Goal: Information Seeking & Learning: Learn about a topic

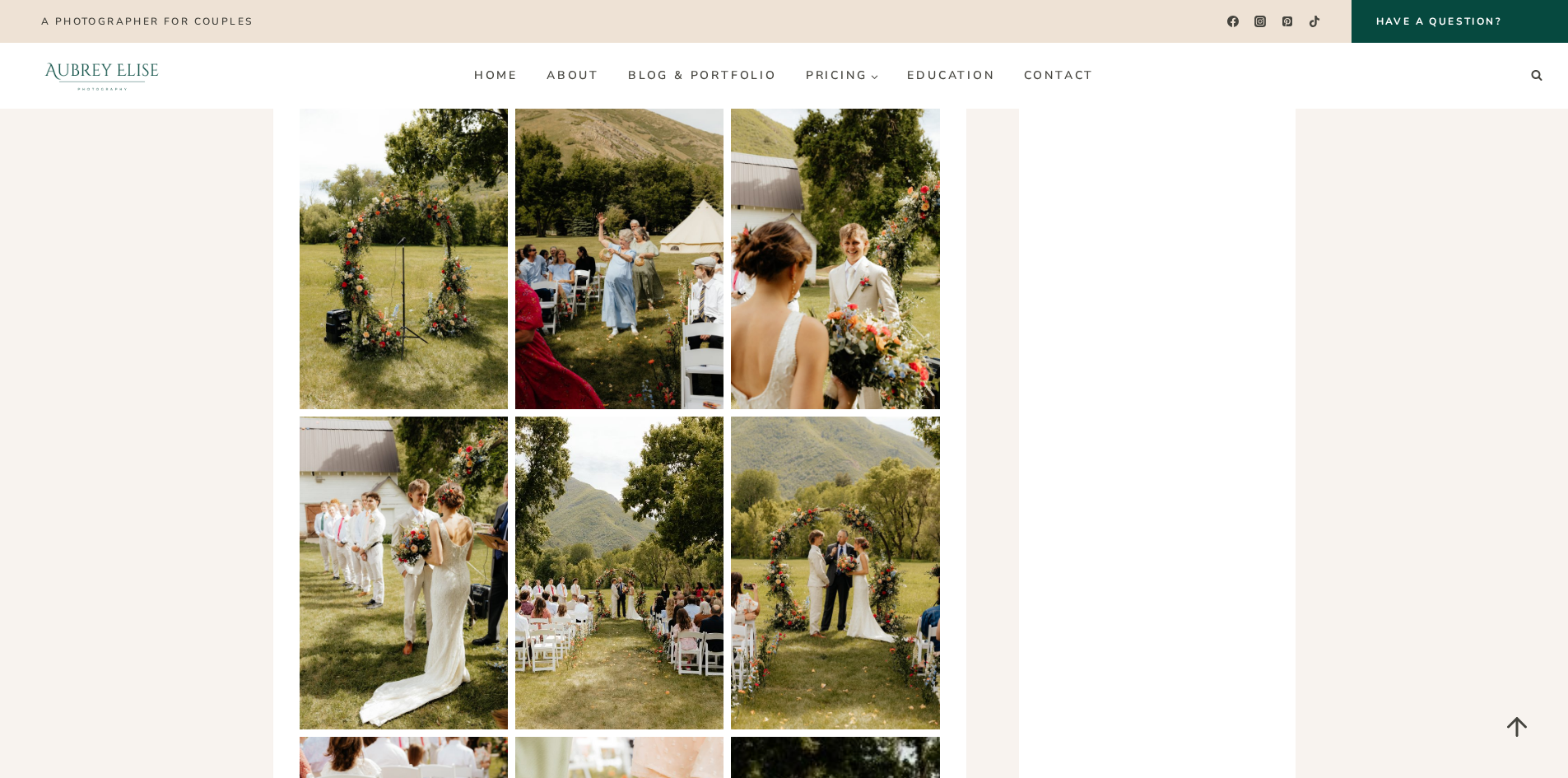
scroll to position [1647, 0]
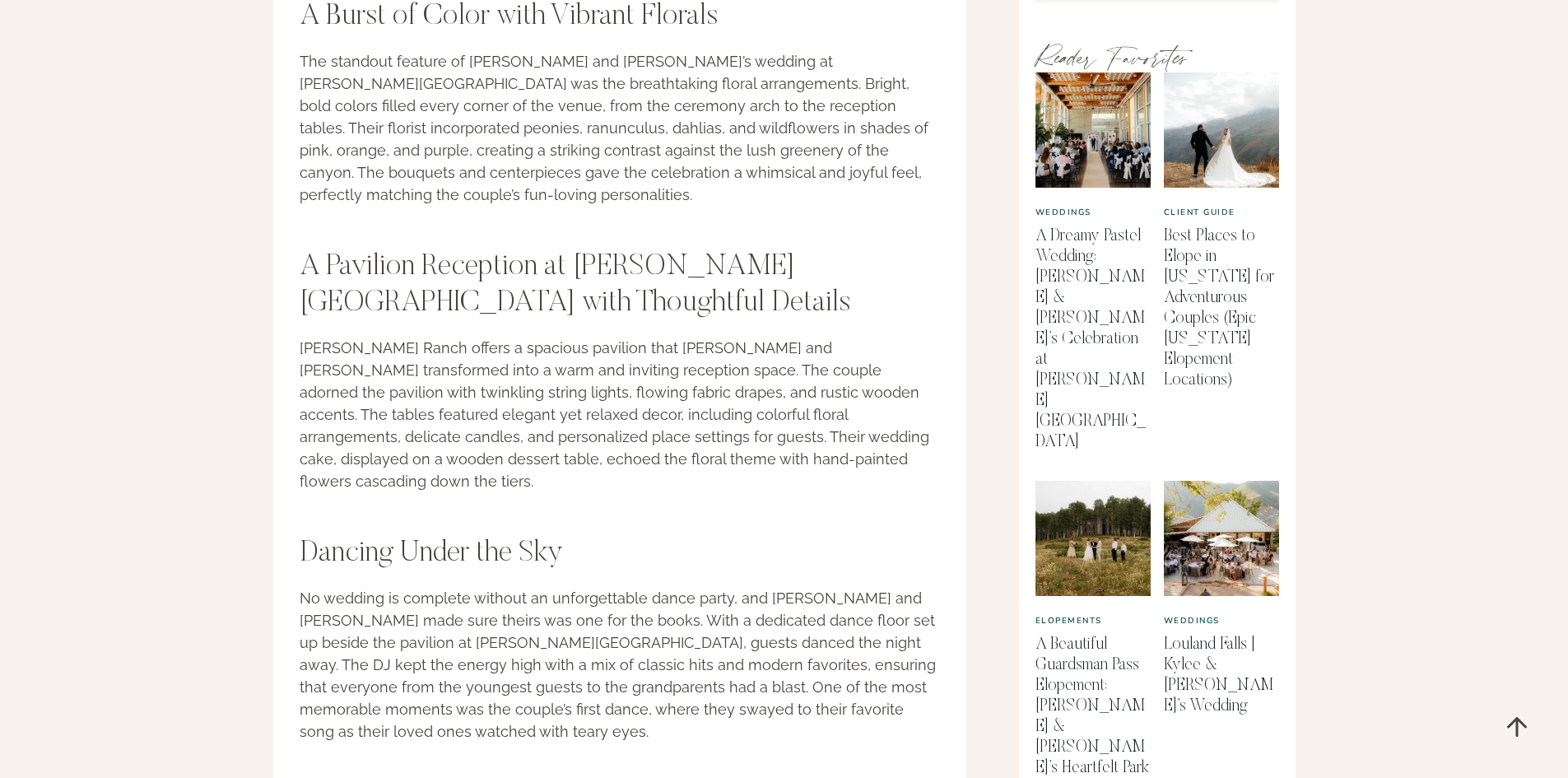
scroll to position [841, 0]
click at [1185, 636] on link "Louland Falls | Kylee & Dax’s Wedding" at bounding box center [1218, 675] width 110 height 78
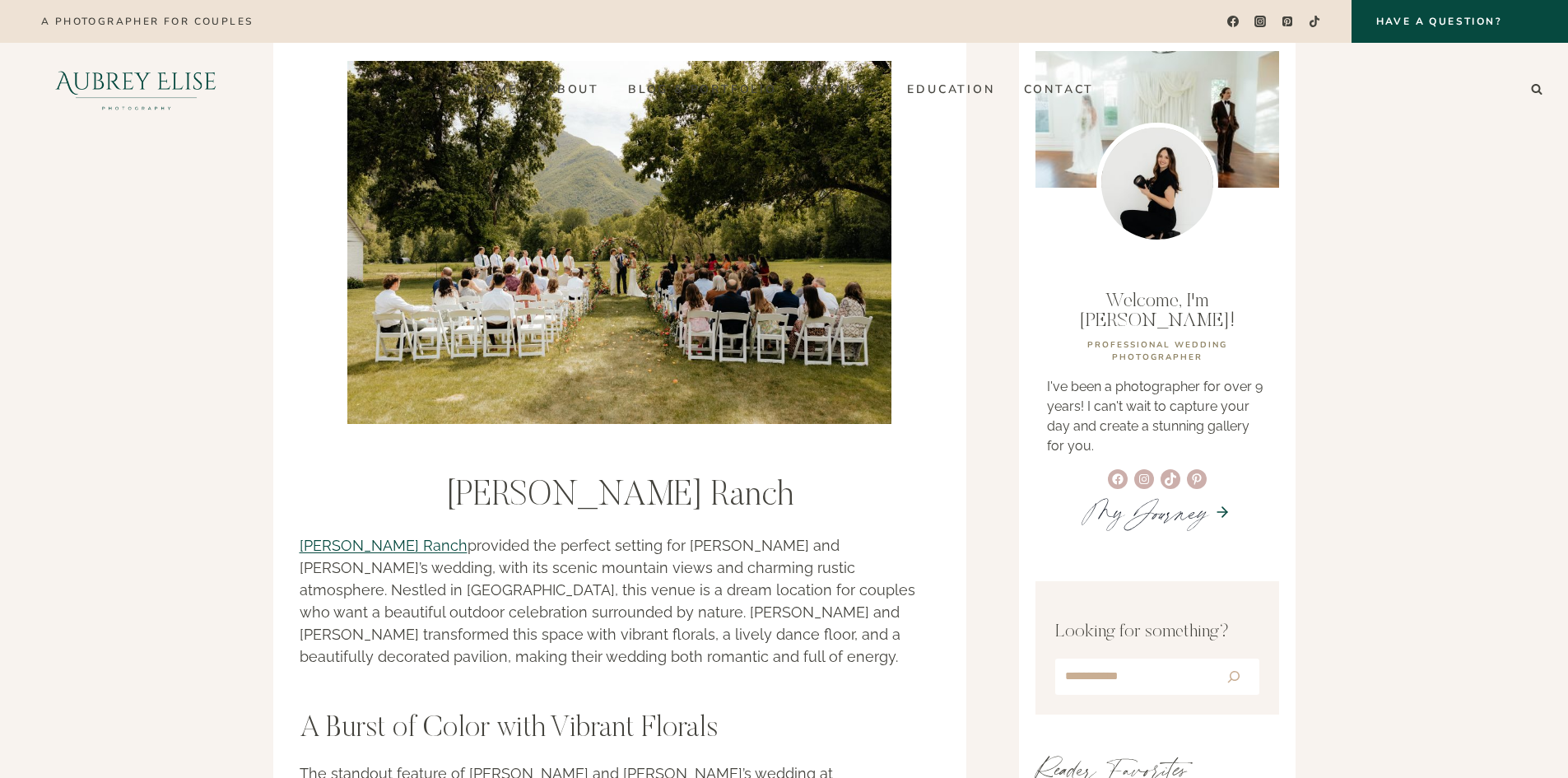
scroll to position [0, 0]
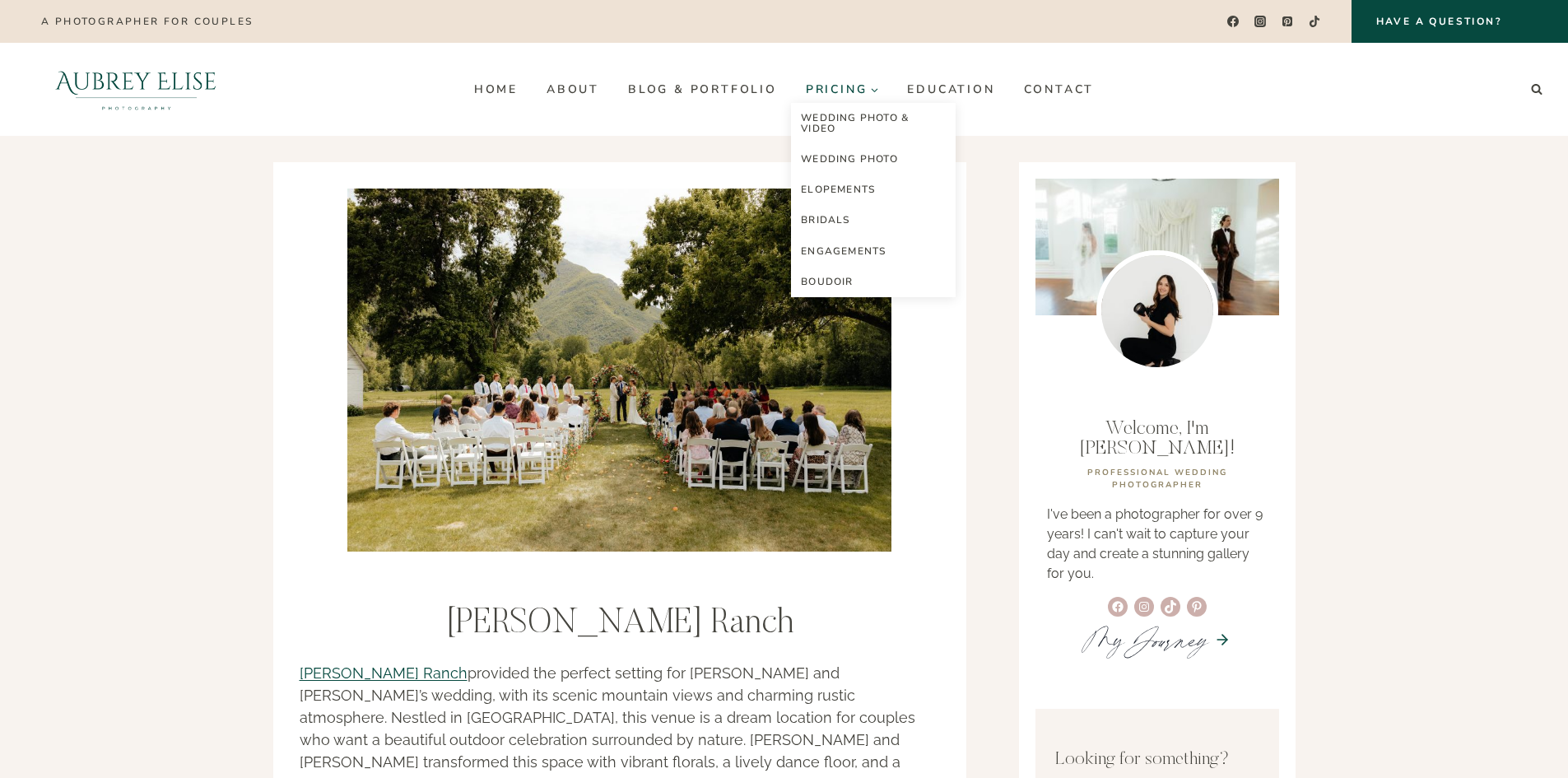
click at [830, 90] on span "Pricing Expand" at bounding box center [843, 88] width 74 height 12
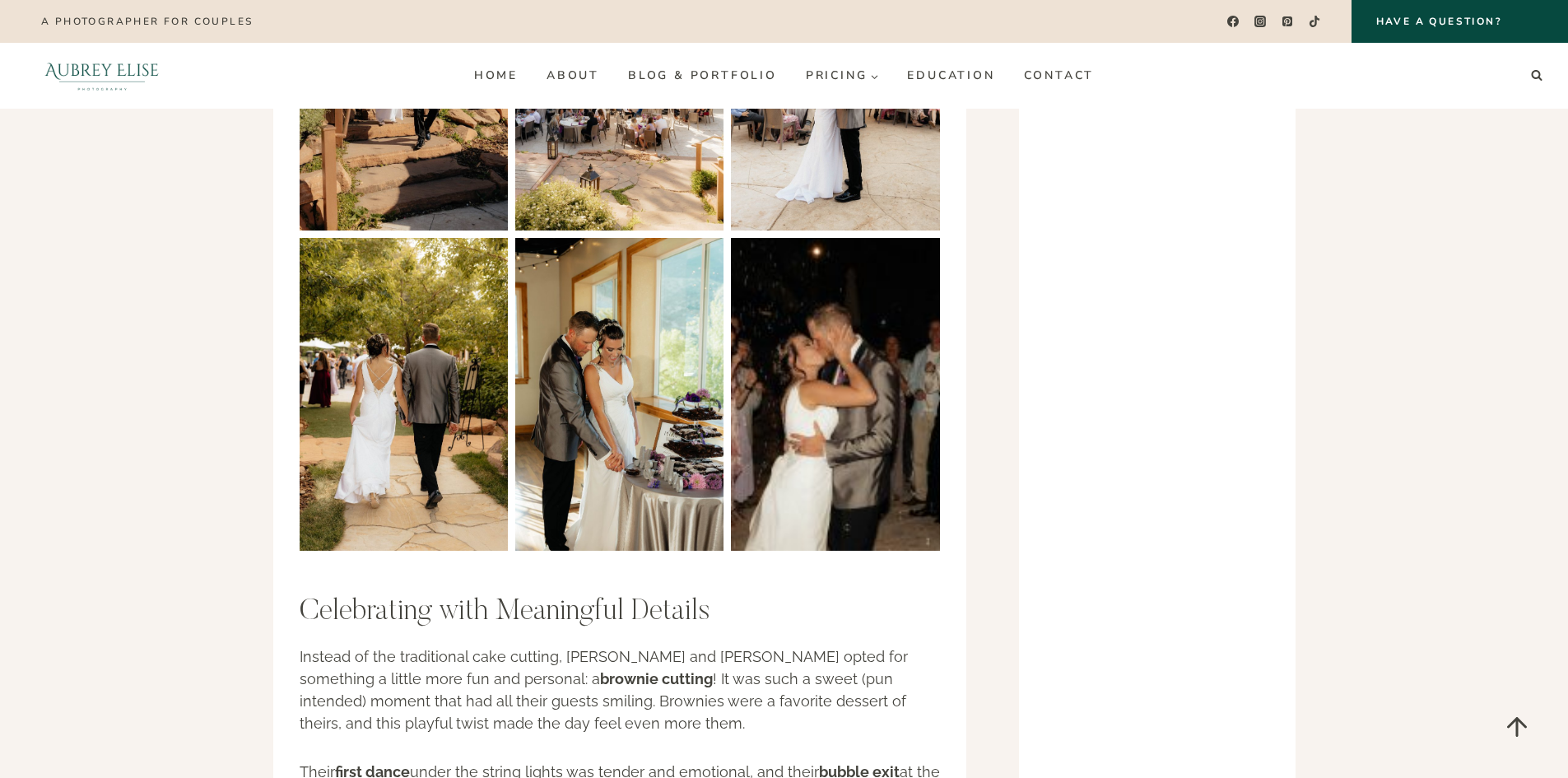
scroll to position [2717, 0]
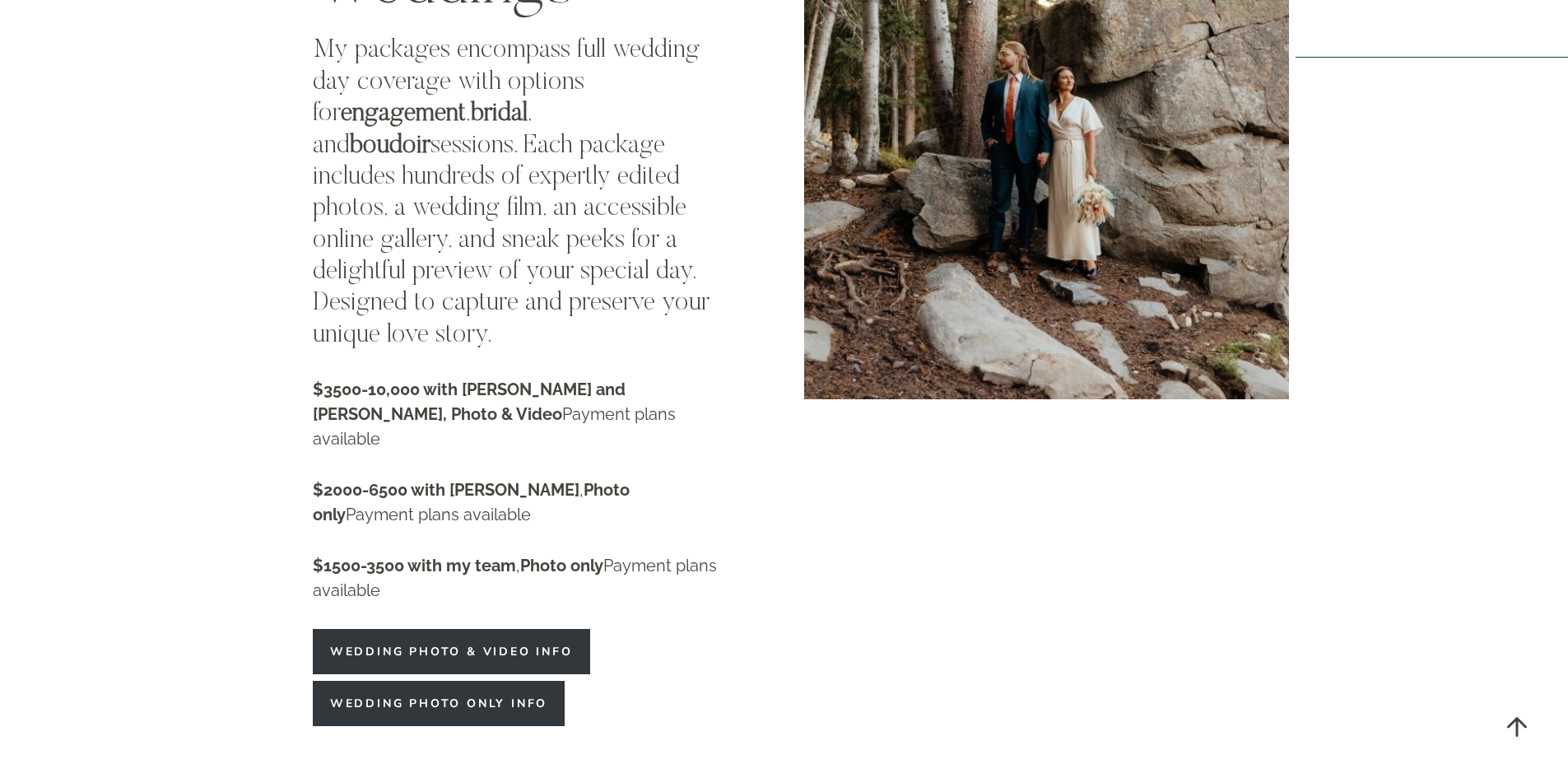
scroll to position [2800, 0]
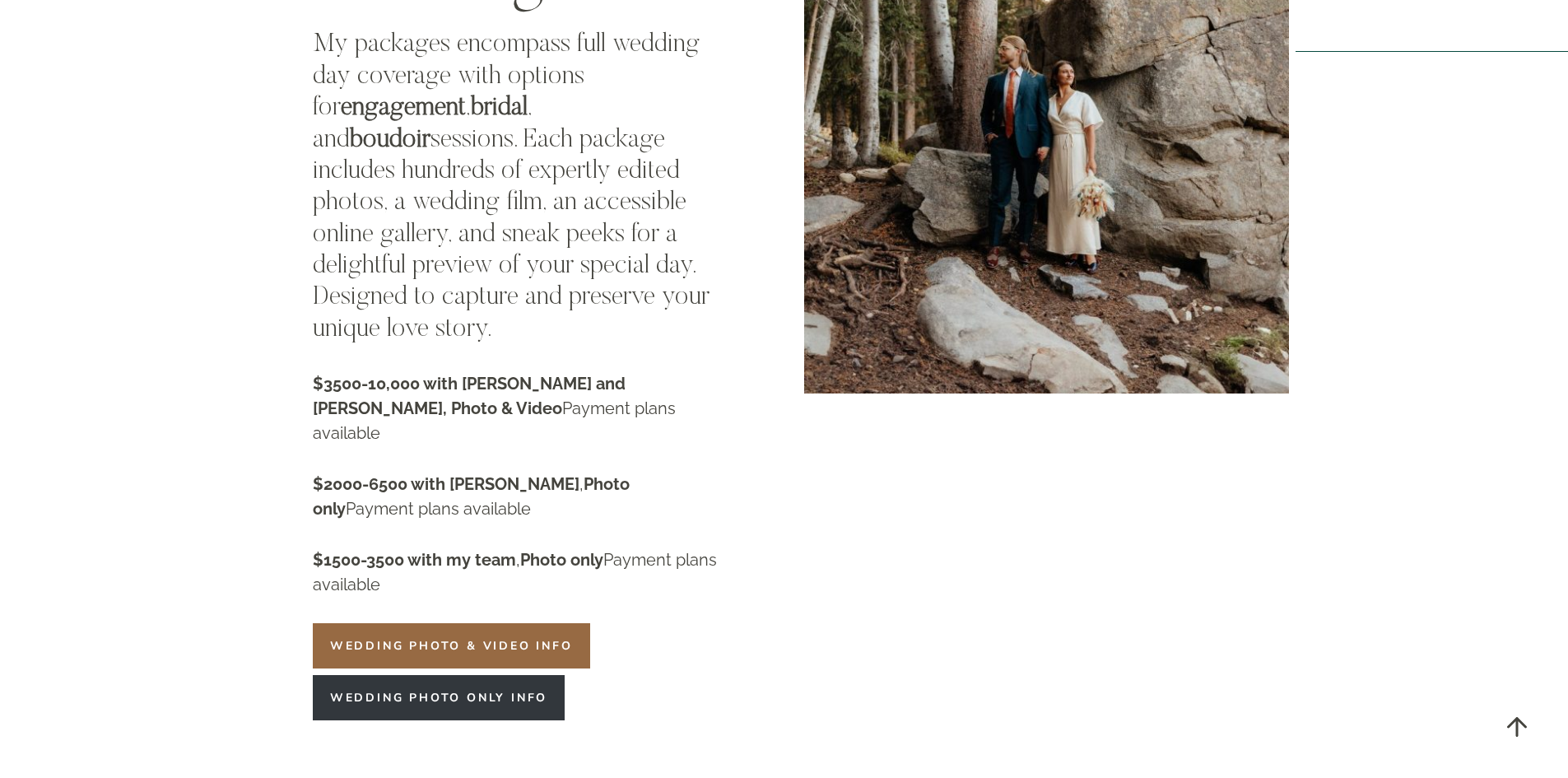
click at [483, 638] on span "Wedding Photo & Video info" at bounding box center [451, 646] width 243 height 18
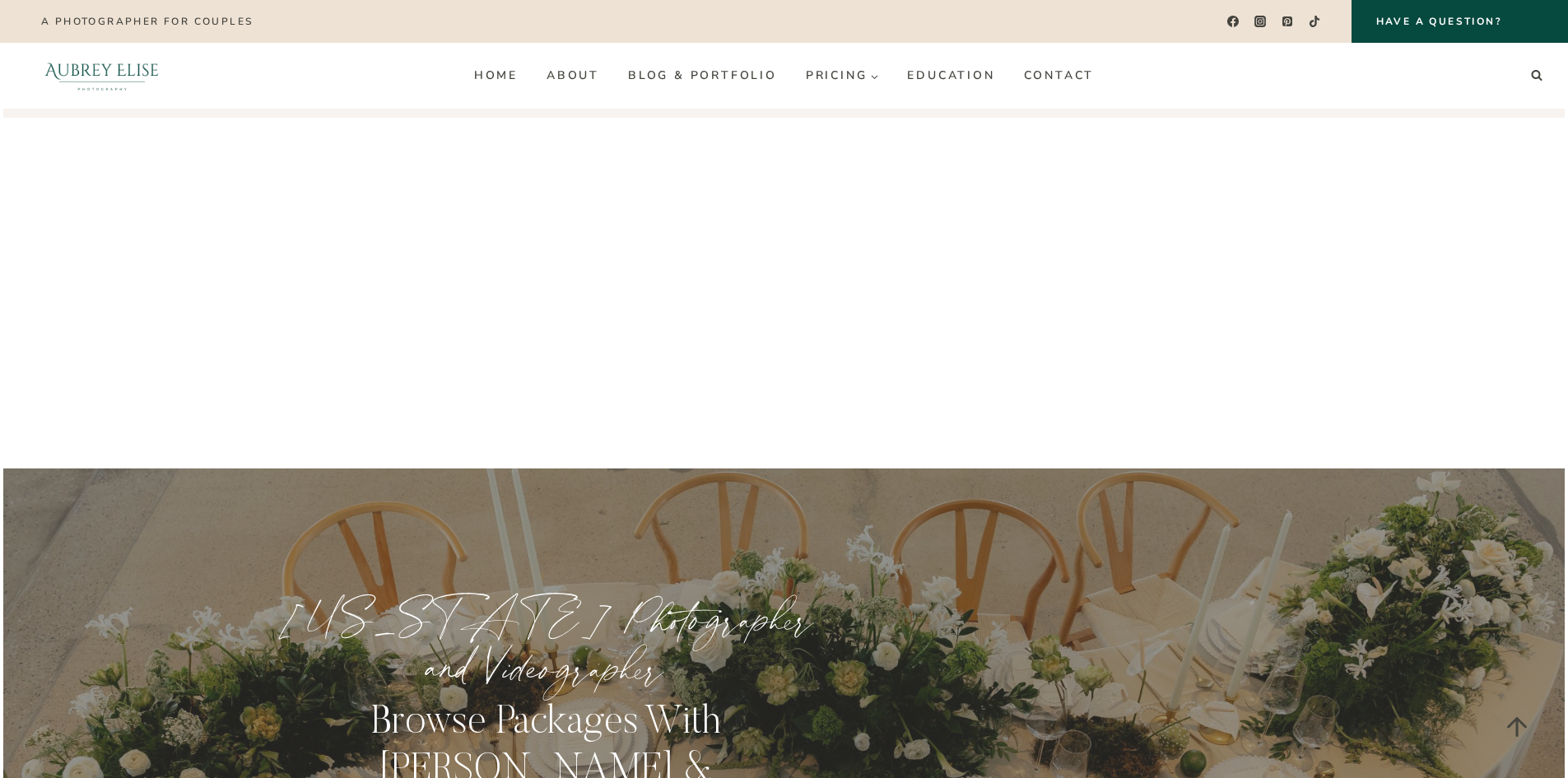
scroll to position [2116, 0]
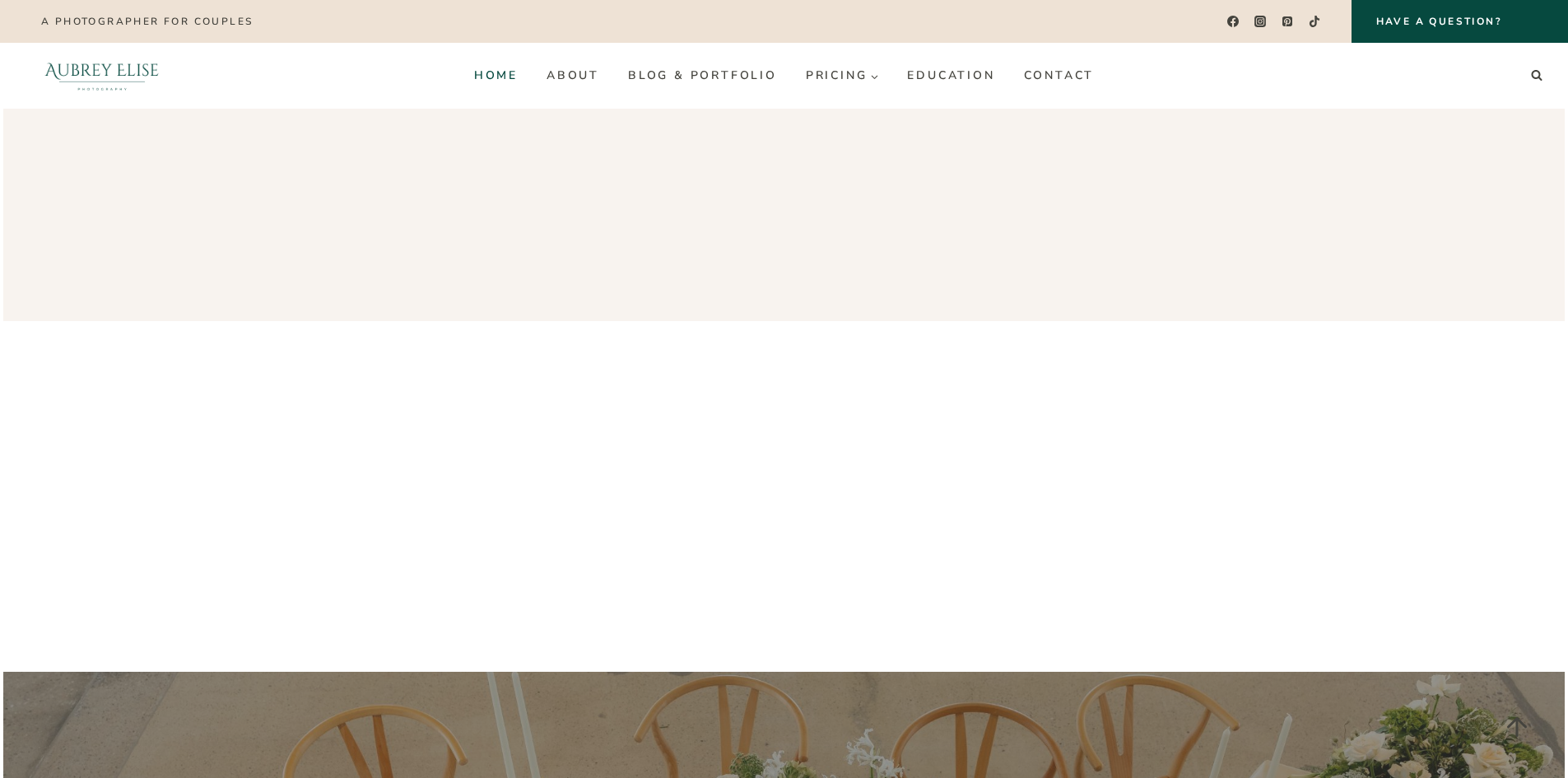
click at [509, 73] on link "Home" at bounding box center [496, 76] width 73 height 27
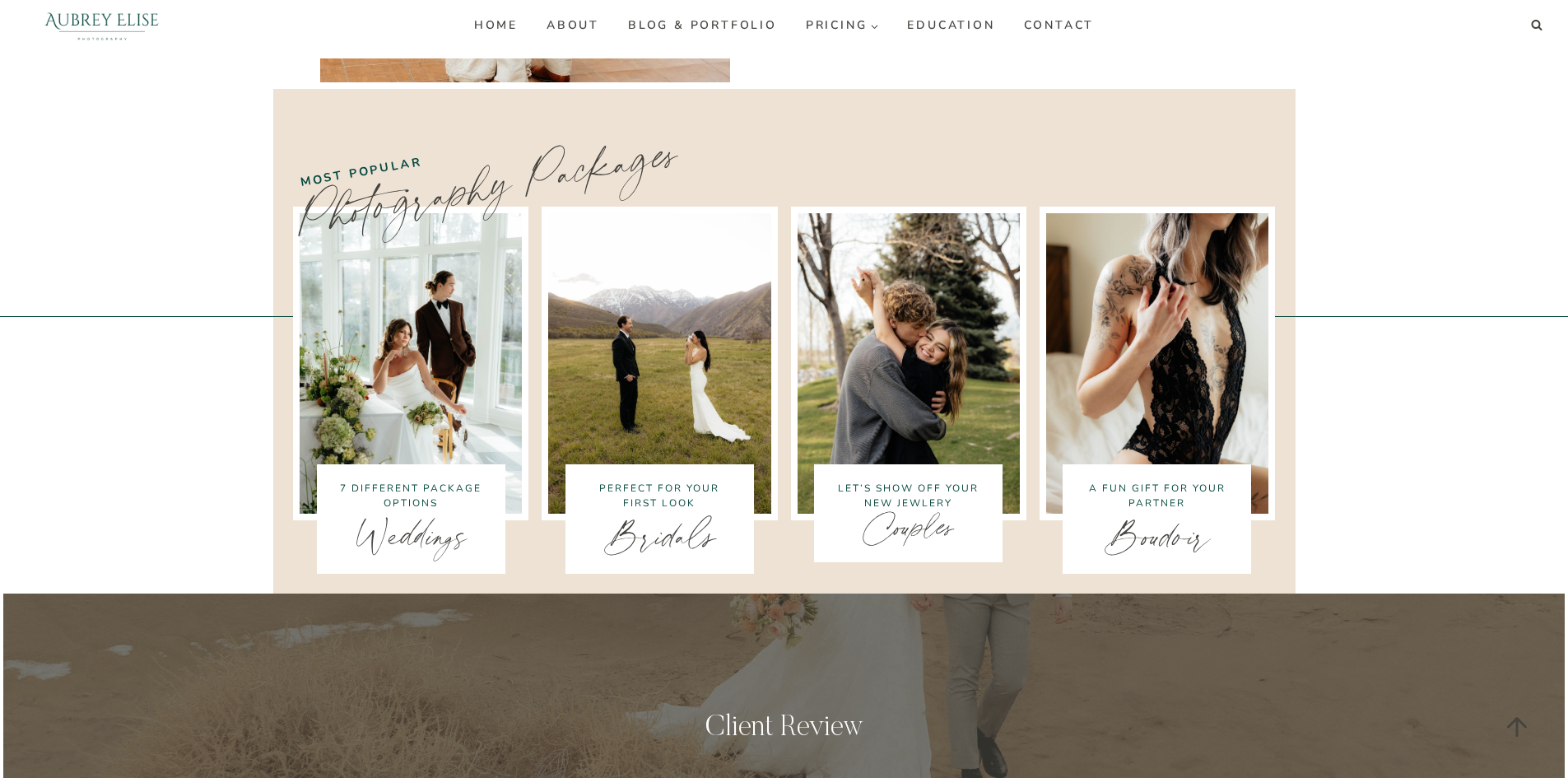
scroll to position [3212, 0]
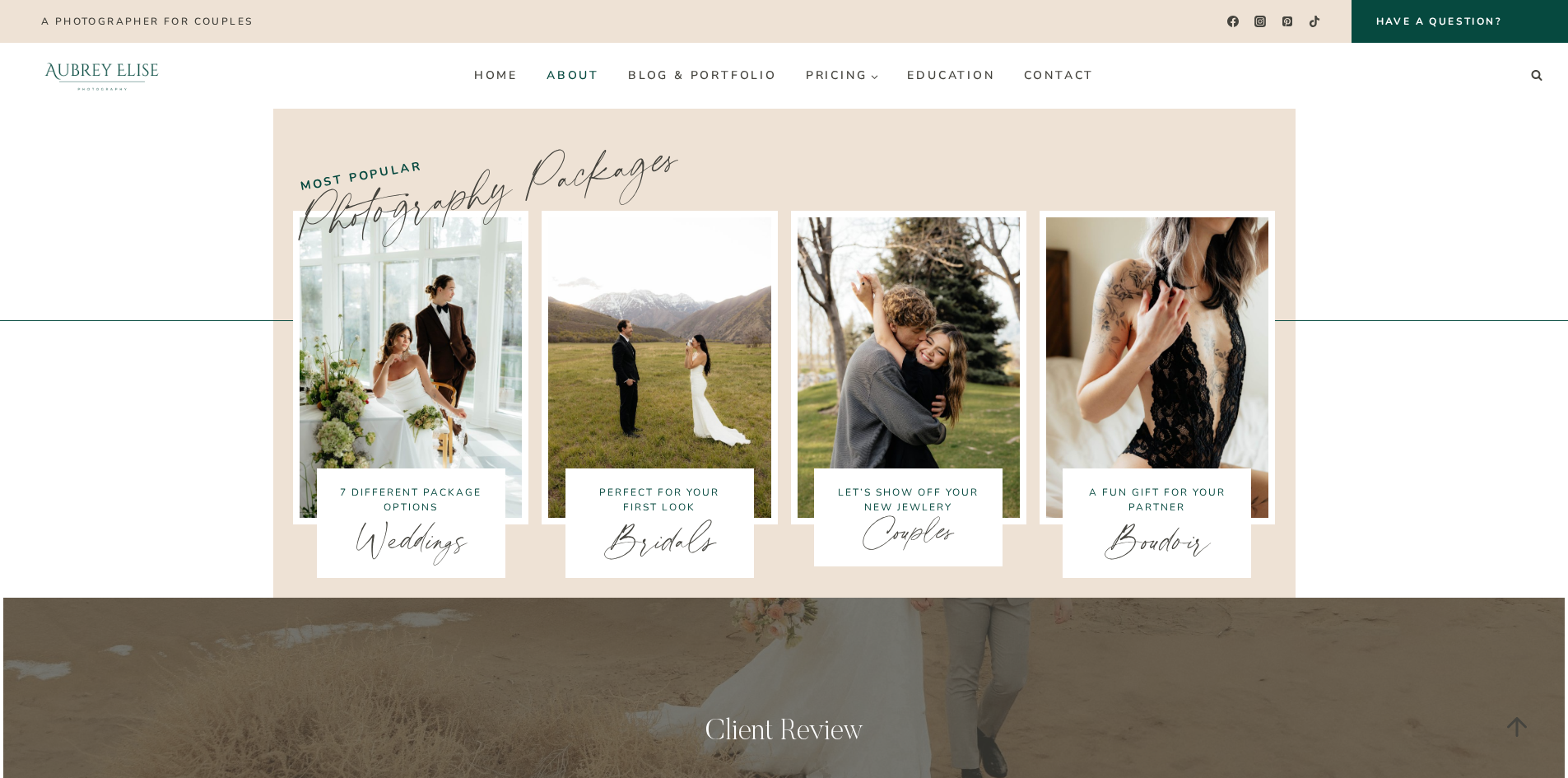
click at [576, 75] on link "About" at bounding box center [572, 76] width 81 height 27
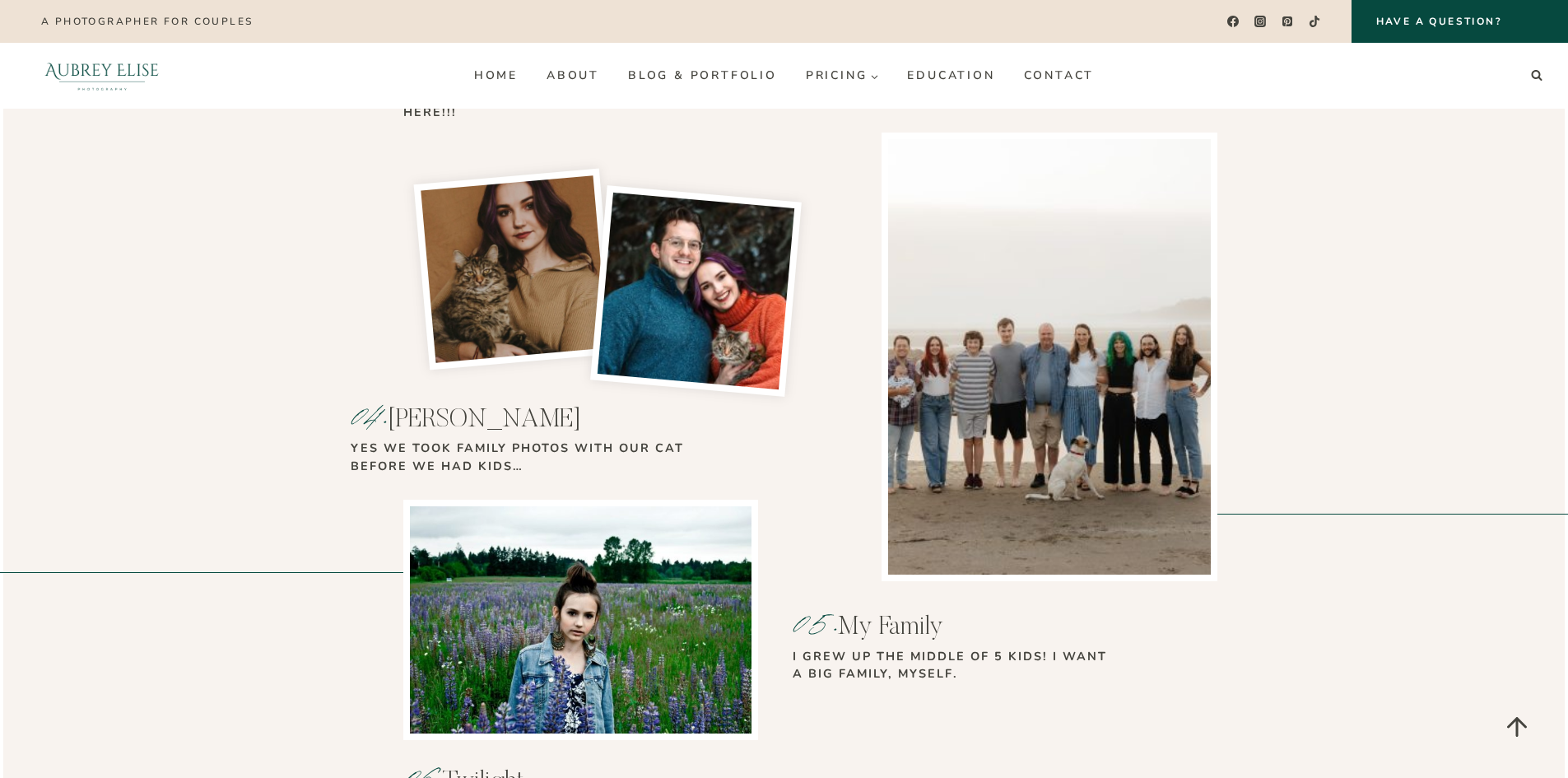
scroll to position [2470, 0]
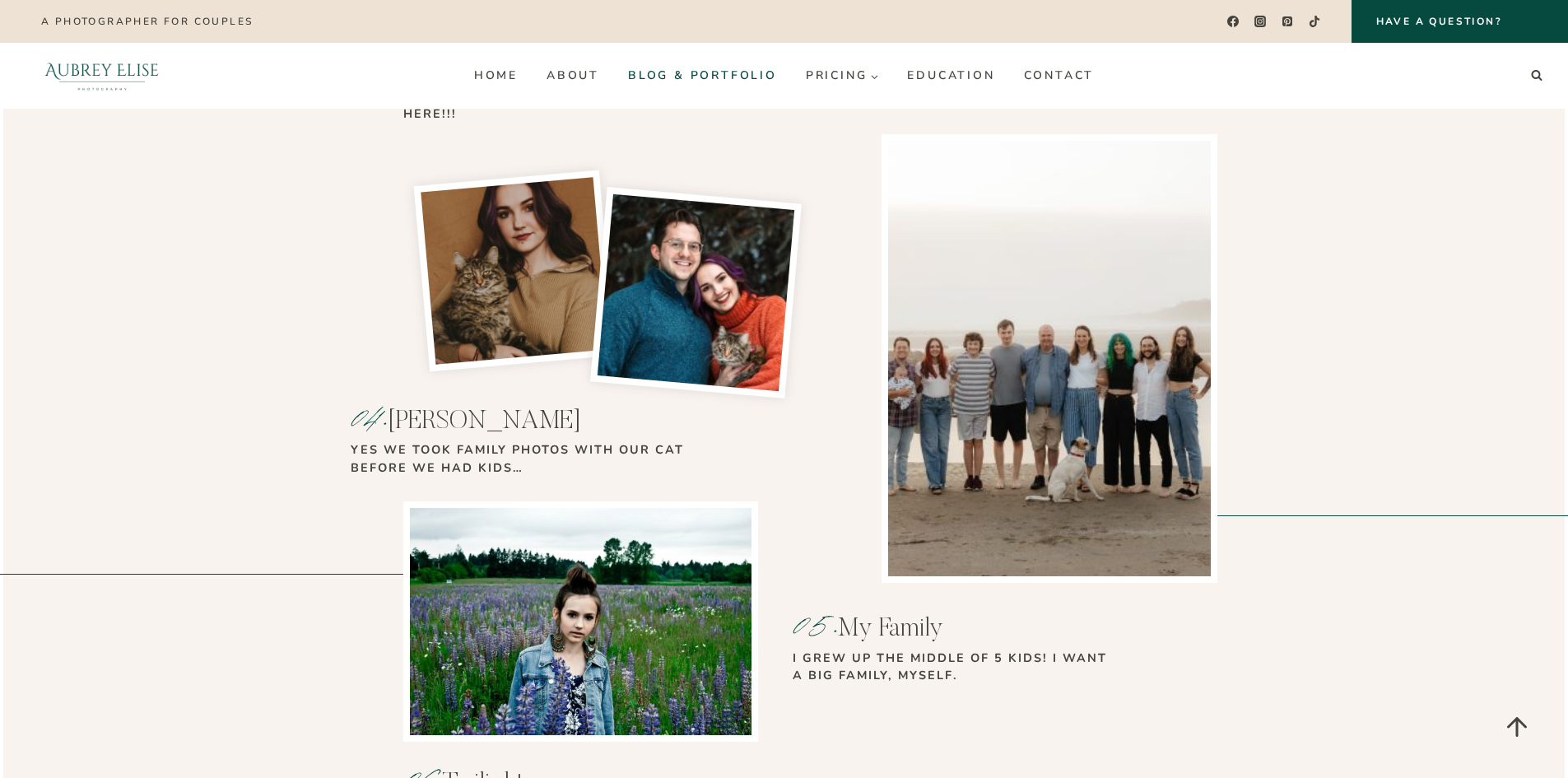
click at [746, 74] on link "Blog & Portfolio" at bounding box center [702, 76] width 178 height 27
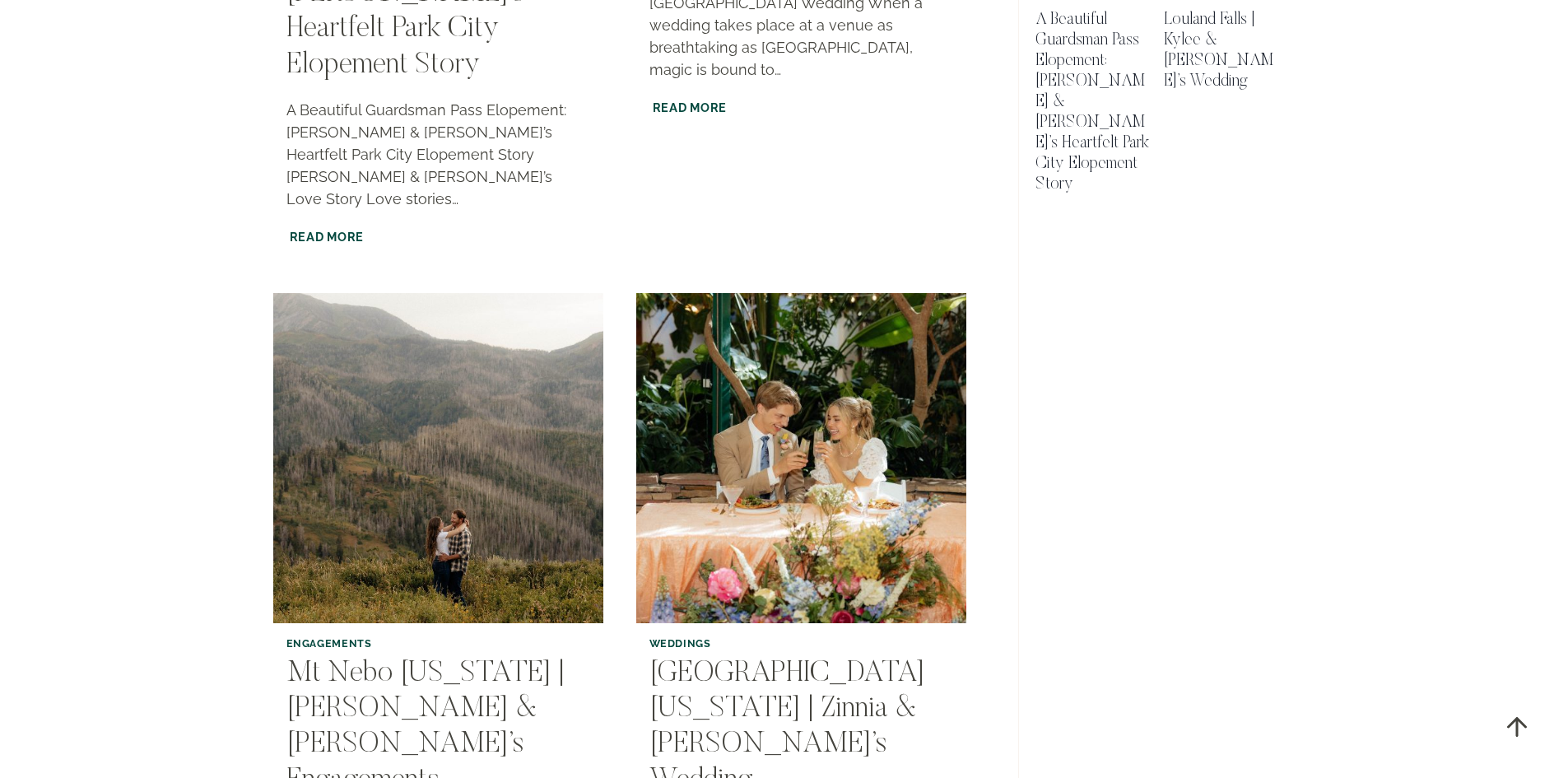
scroll to position [1482, 0]
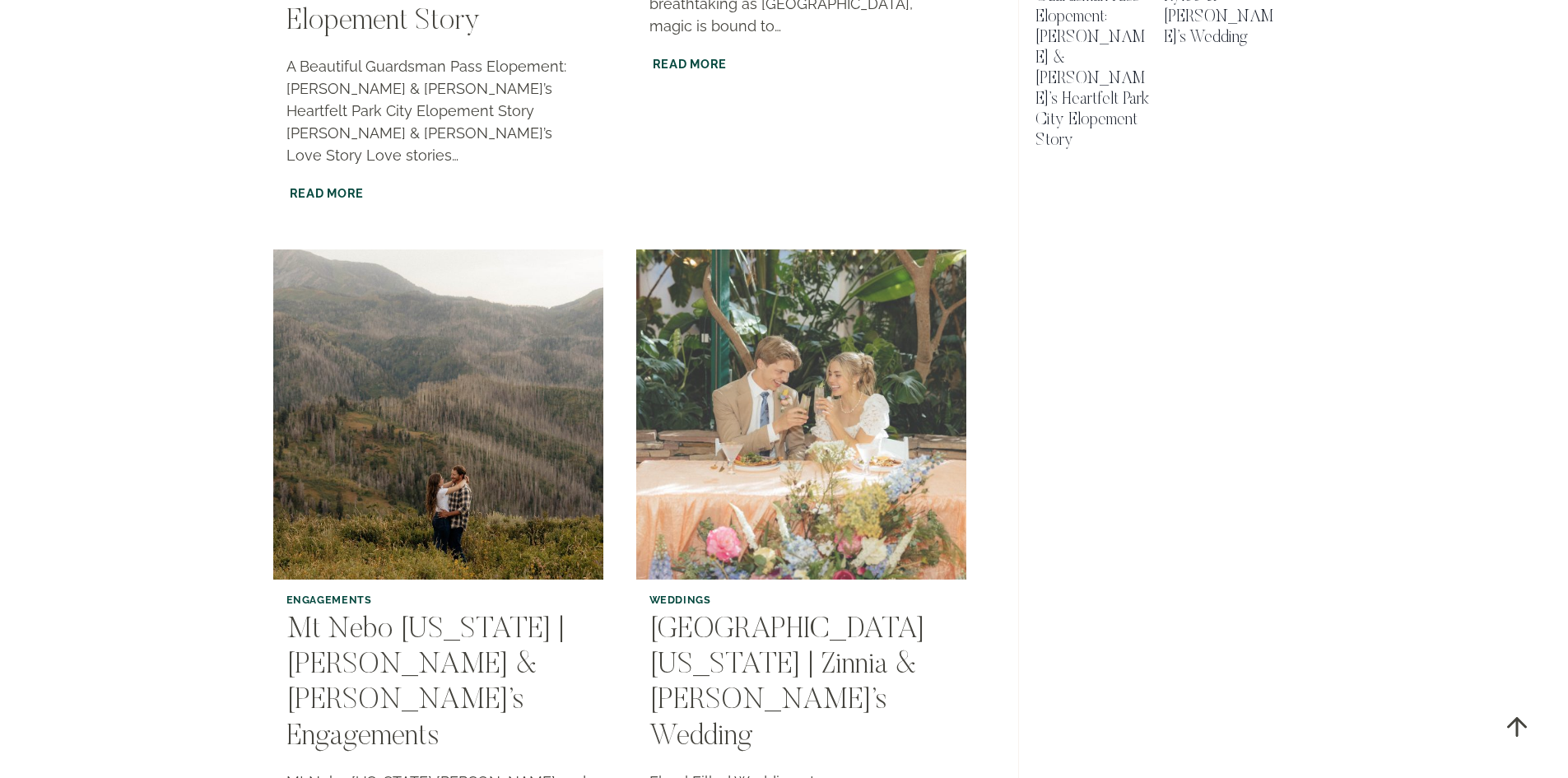
click at [837, 264] on img "Highland Gardens Utah | Zinnia & Royce’s Wedding" at bounding box center [801, 414] width 336 height 336
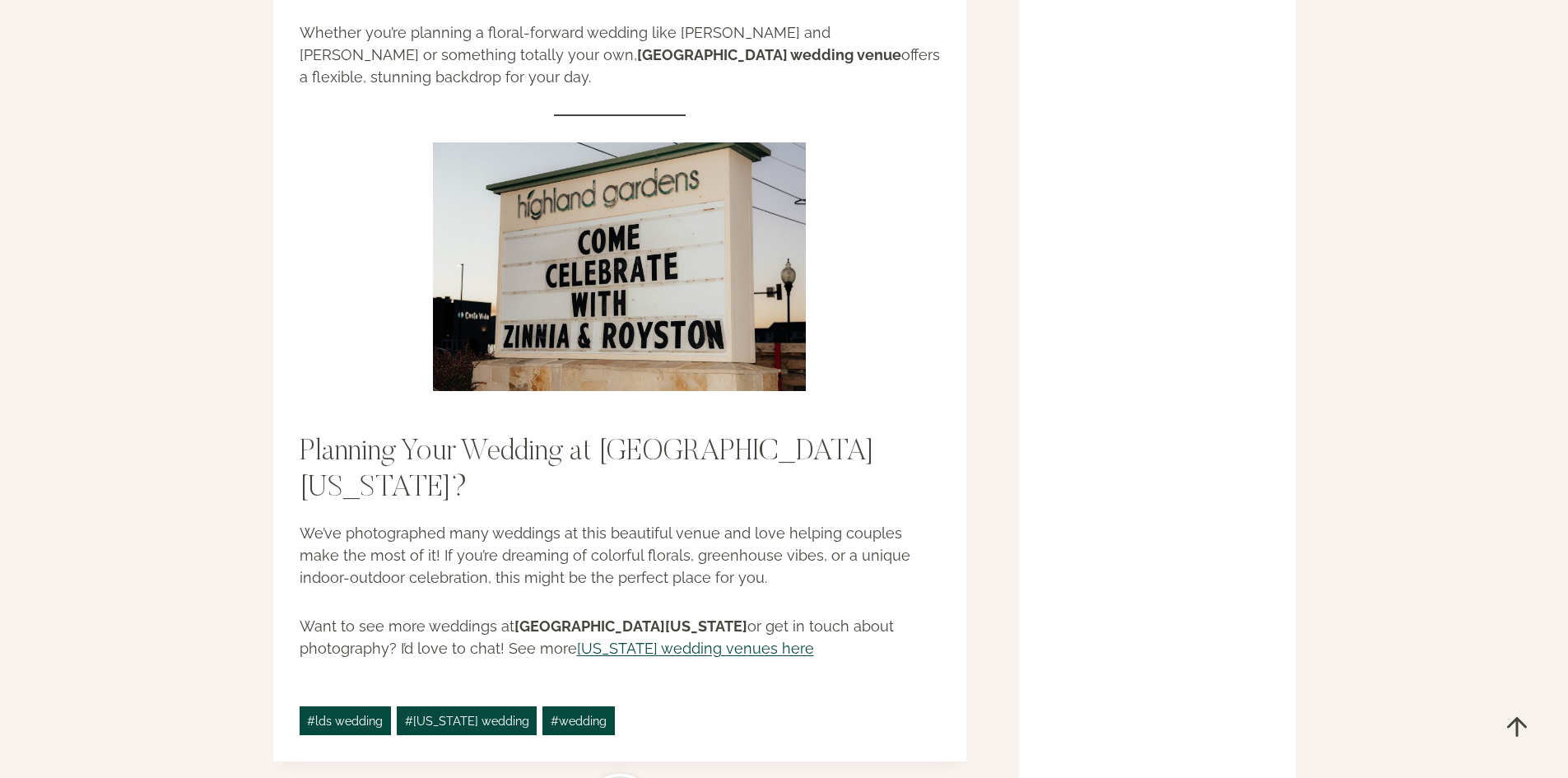
scroll to position [5024, 0]
